Goal: Task Accomplishment & Management: Complete application form

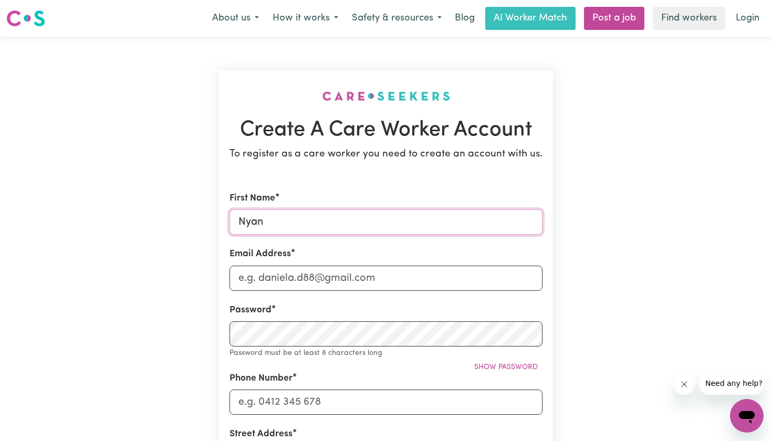
type input "Nyandeng"
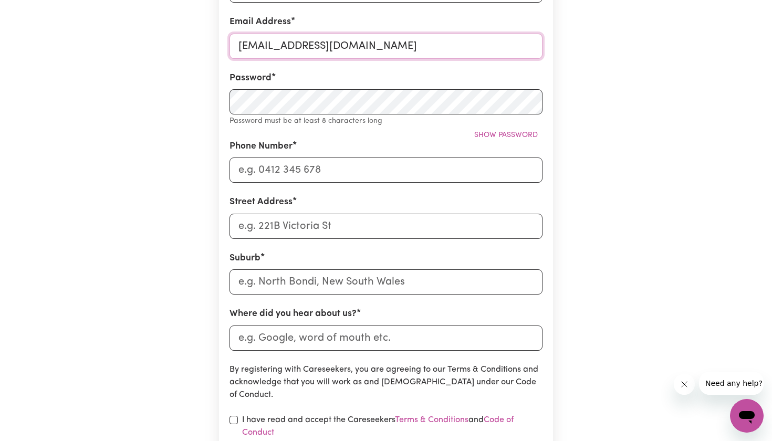
type input "[EMAIL_ADDRESS][DOMAIN_NAME]"
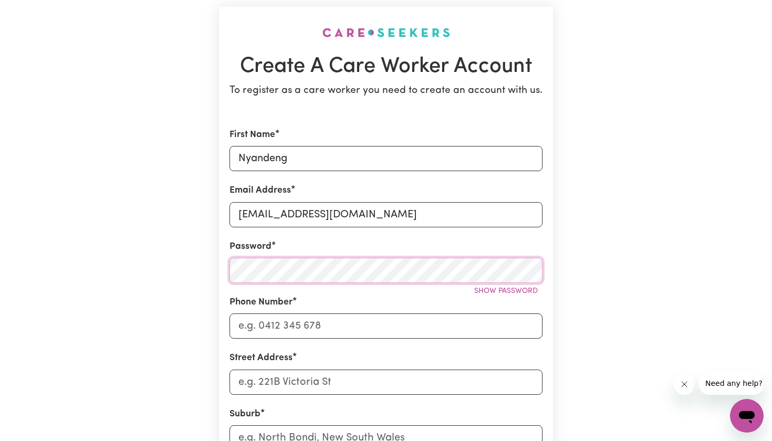
scroll to position [79, 0]
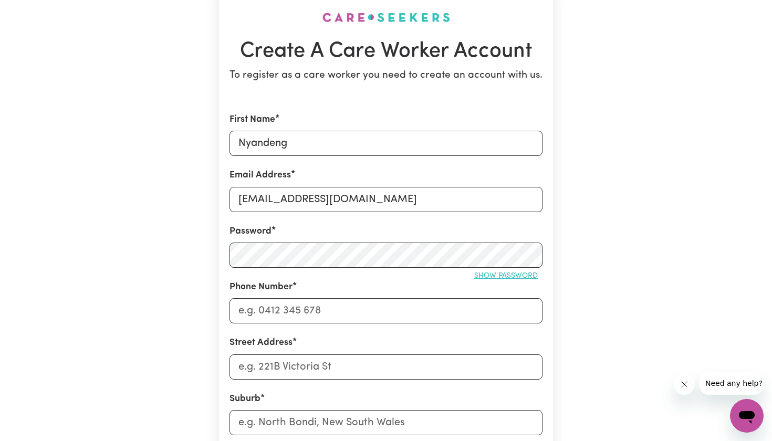
click at [488, 270] on button "Show password" at bounding box center [505, 276] width 73 height 16
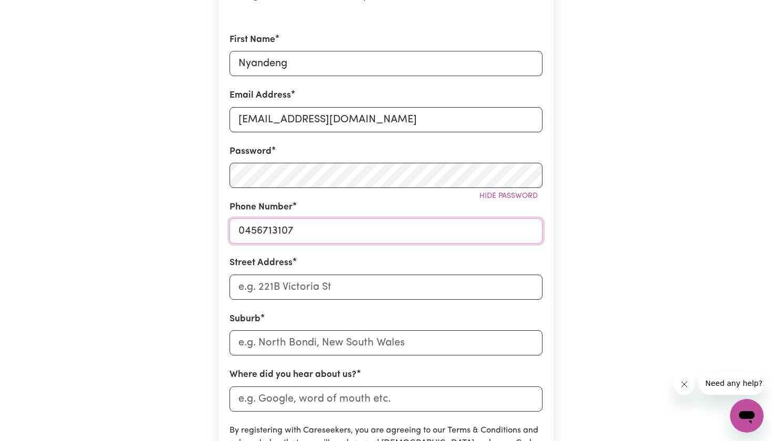
scroll to position [184, 0]
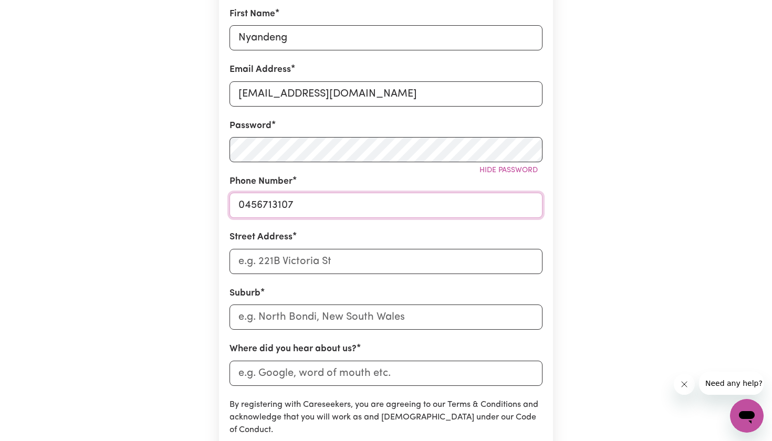
type input "0456713107"
type input "4"
type input "venus court"
click at [324, 313] on input "text" at bounding box center [385, 316] width 313 height 25
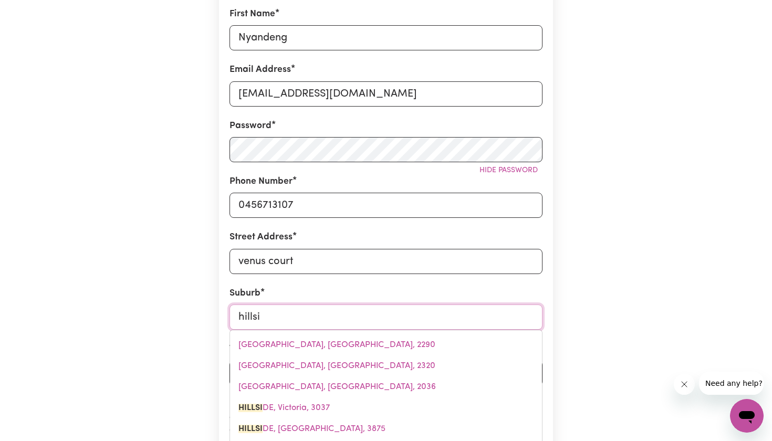
type input "hillsid"
type input "hillsidE, [GEOGRAPHIC_DATA], 3037"
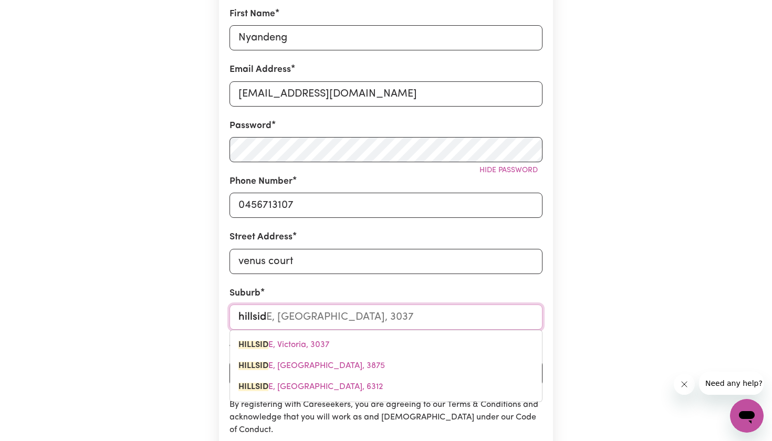
type input "hillside"
type input "[GEOGRAPHIC_DATA]"
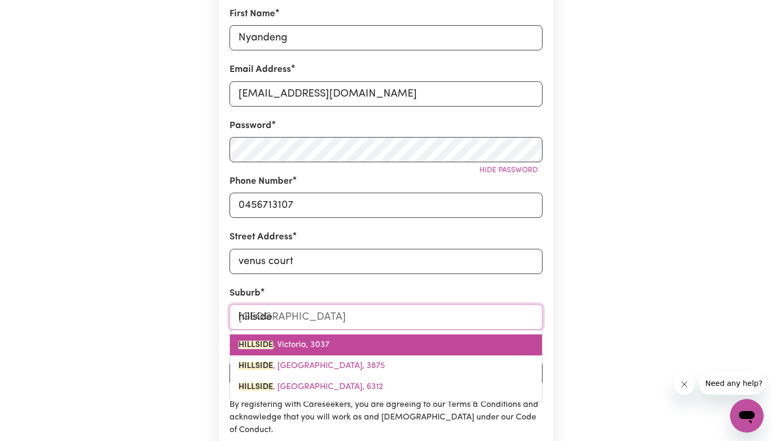
click at [305, 344] on span "[GEOGRAPHIC_DATA]" at bounding box center [283, 345] width 91 height 8
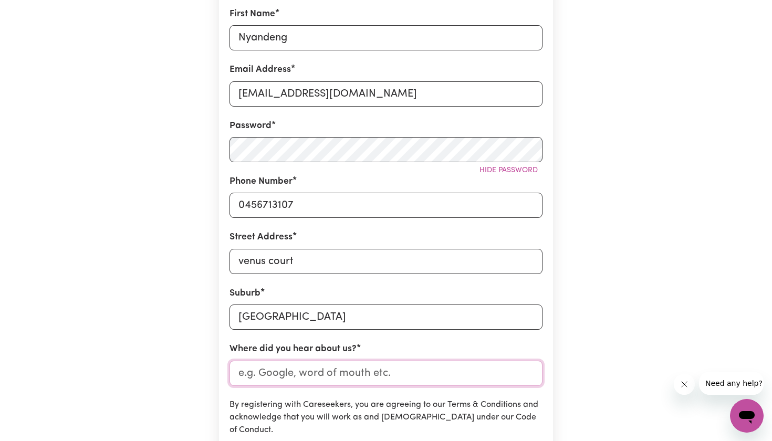
click at [314, 368] on input "Where did you hear about us?" at bounding box center [385, 373] width 313 height 25
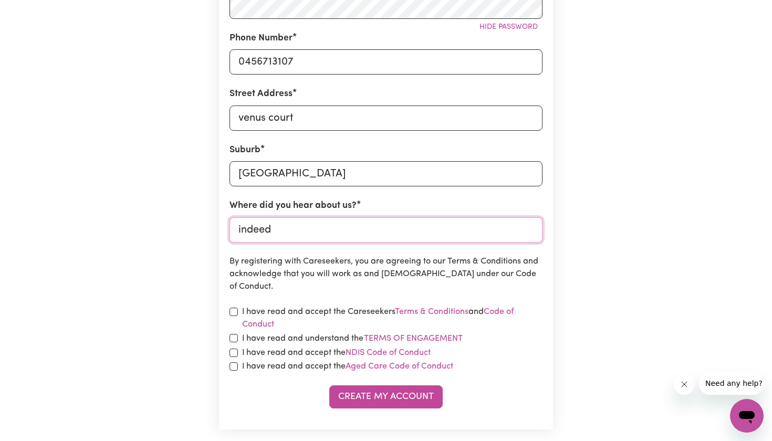
scroll to position [346, 0]
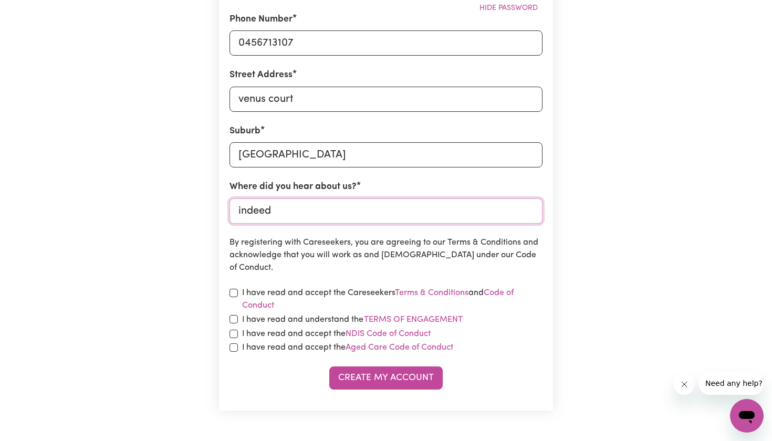
type input "indeed"
click at [234, 293] on input "checkbox" at bounding box center [233, 293] width 8 height 8
checkbox input "true"
click at [234, 316] on input "checkbox" at bounding box center [233, 319] width 8 height 8
checkbox input "true"
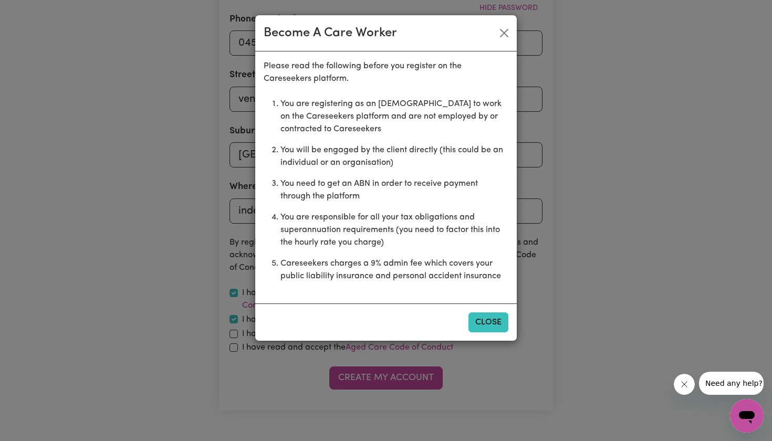
click at [505, 325] on button "Close" at bounding box center [488, 322] width 40 height 20
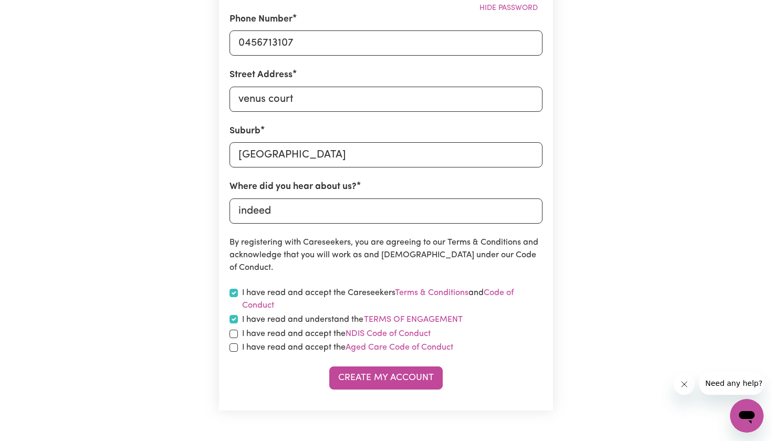
click at [235, 330] on input "checkbox" at bounding box center [233, 334] width 8 height 8
checkbox input "true"
click at [236, 350] on div "I have read and accept the Aged Care Code of Conduct" at bounding box center [385, 347] width 313 height 13
click at [234, 349] on input "checkbox" at bounding box center [233, 347] width 8 height 8
checkbox input "true"
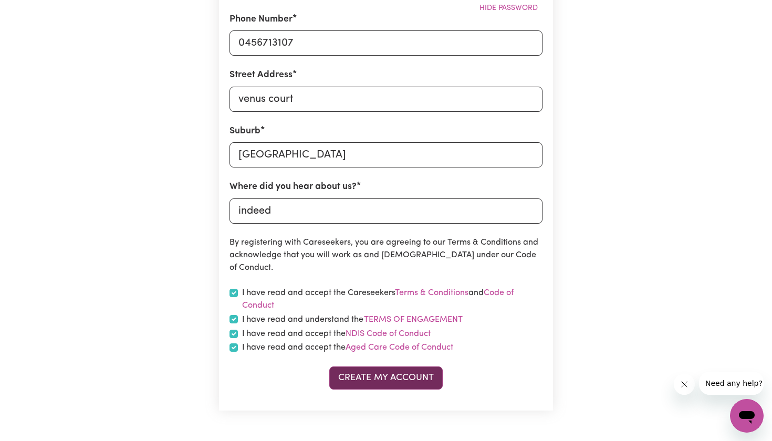
click at [365, 367] on button "Create My Account" at bounding box center [385, 377] width 113 height 23
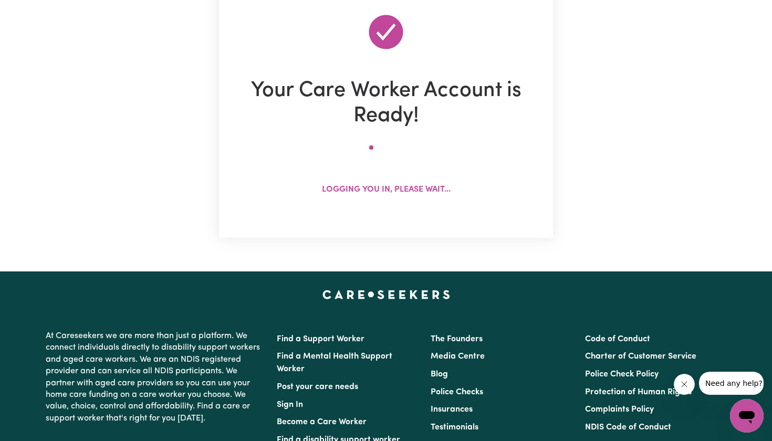
scroll to position [0, 0]
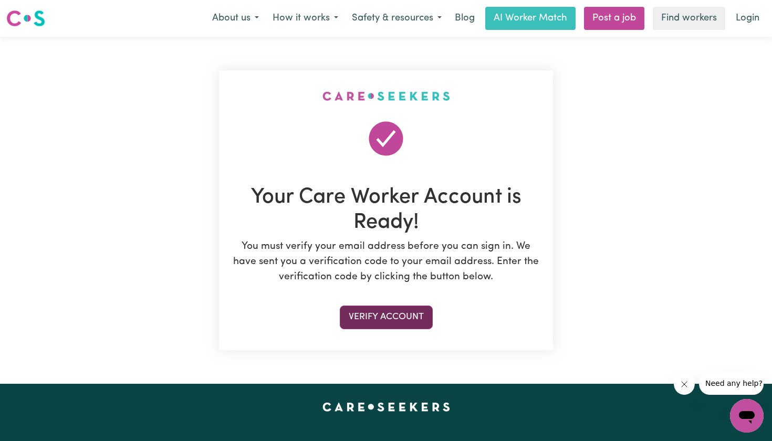
click at [390, 316] on button "Verify Account" at bounding box center [386, 316] width 93 height 23
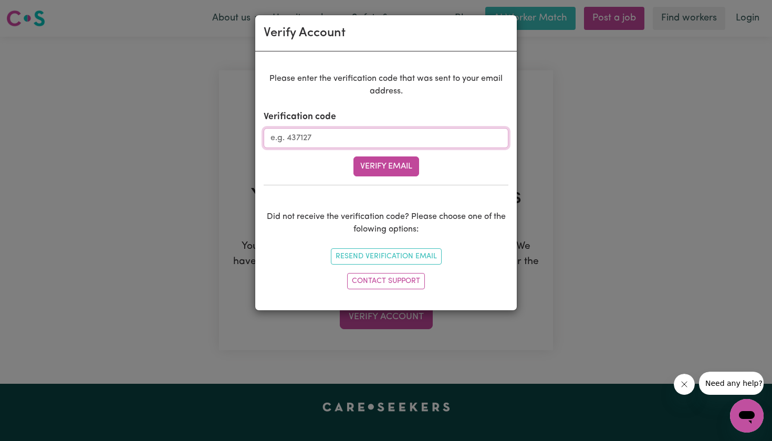
click at [402, 140] on input "Verification code" at bounding box center [385, 138] width 245 height 20
paste input "546380"
type input "546380"
click at [383, 164] on button "Verify Email" at bounding box center [386, 166] width 66 height 20
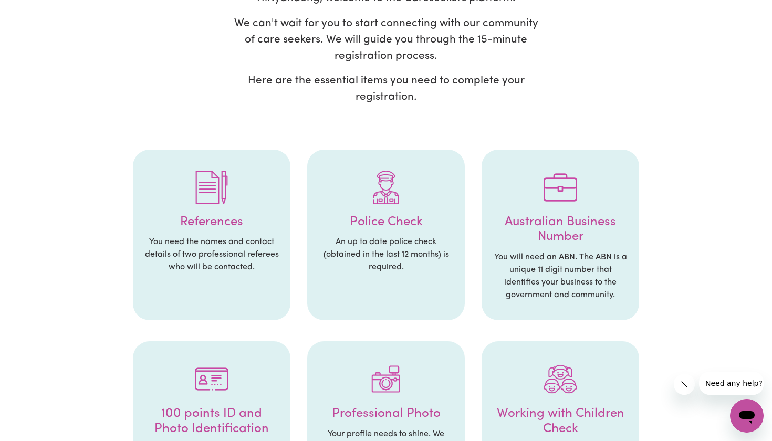
scroll to position [105, 0]
click at [205, 187] on img at bounding box center [212, 187] width 34 height 34
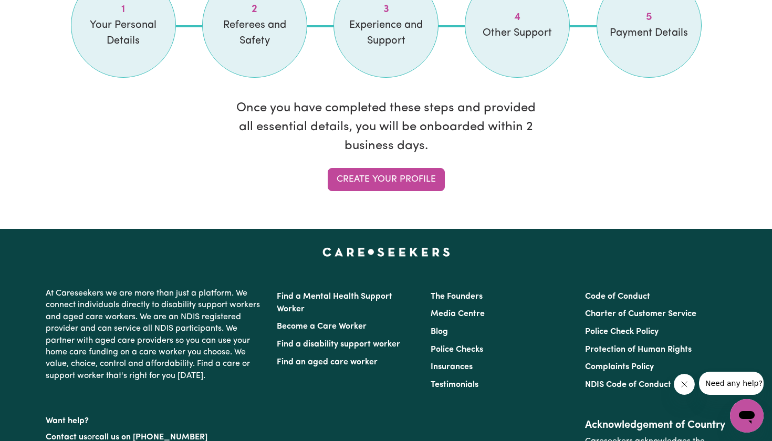
scroll to position [965, 0]
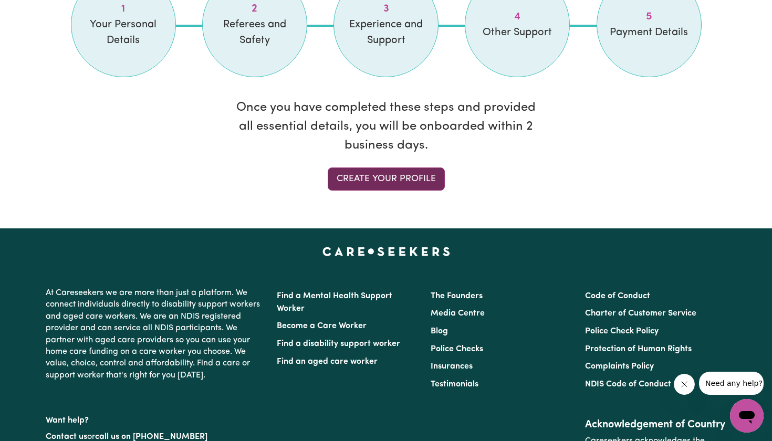
click at [368, 169] on link "Create your profile" at bounding box center [386, 178] width 117 height 23
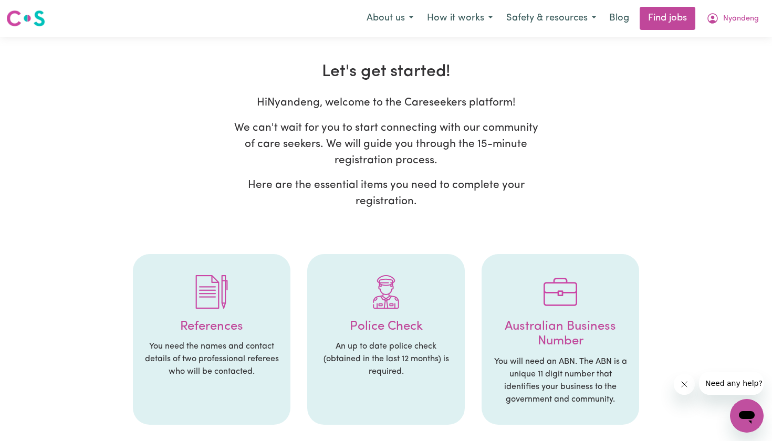
select select "Studying a healthcare related degree or qualification"
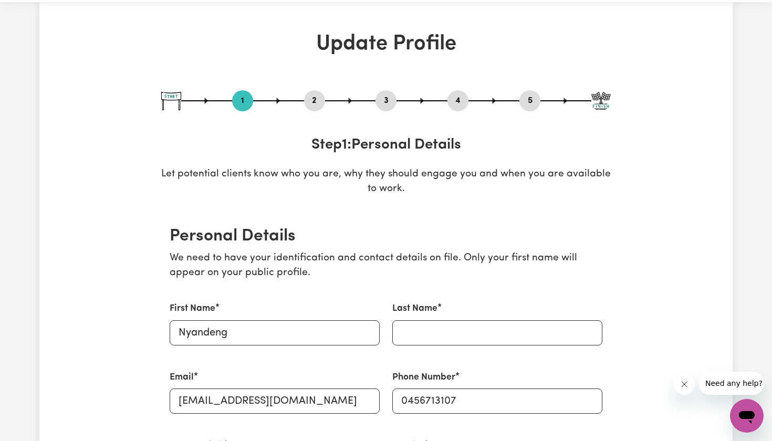
scroll to position [35, 0]
